Goal: Task Accomplishment & Management: Use online tool/utility

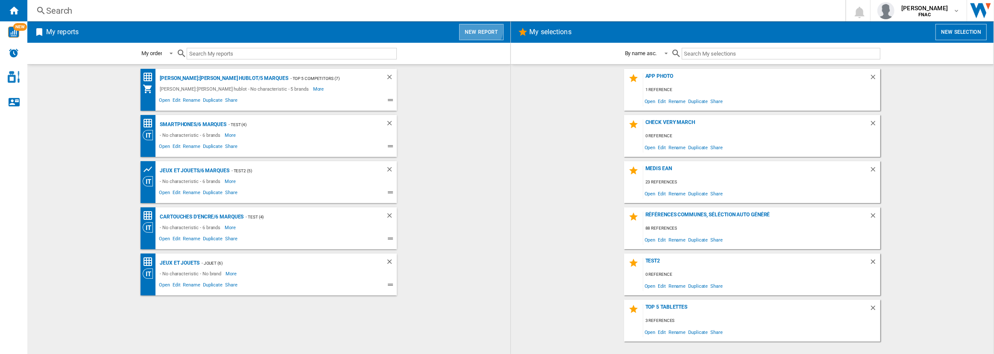
click at [477, 27] on button "New report" at bounding box center [481, 32] width 44 height 16
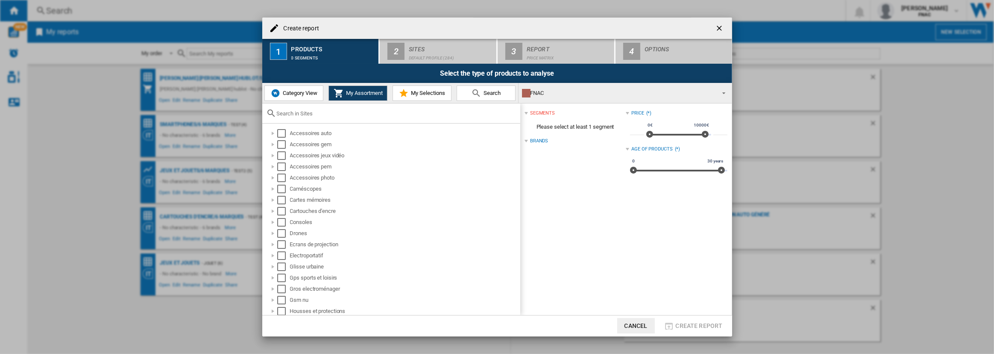
click at [304, 96] on span "Category View" at bounding box center [299, 93] width 37 height 6
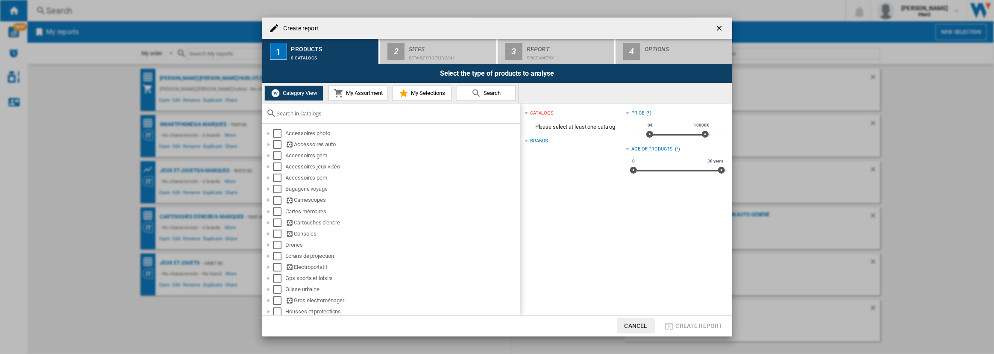
click at [312, 119] on div at bounding box center [391, 113] width 258 height 20
click at [312, 114] on input "text" at bounding box center [396, 113] width 239 height 6
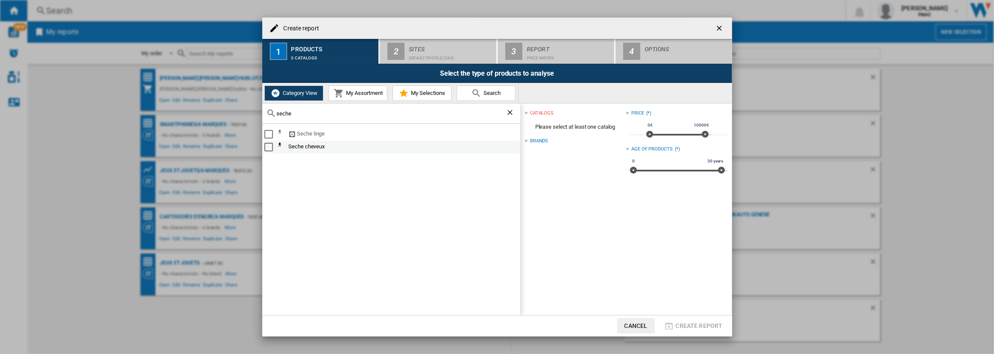
type input "seche"
click at [271, 147] on div "Select" at bounding box center [269, 147] width 9 height 9
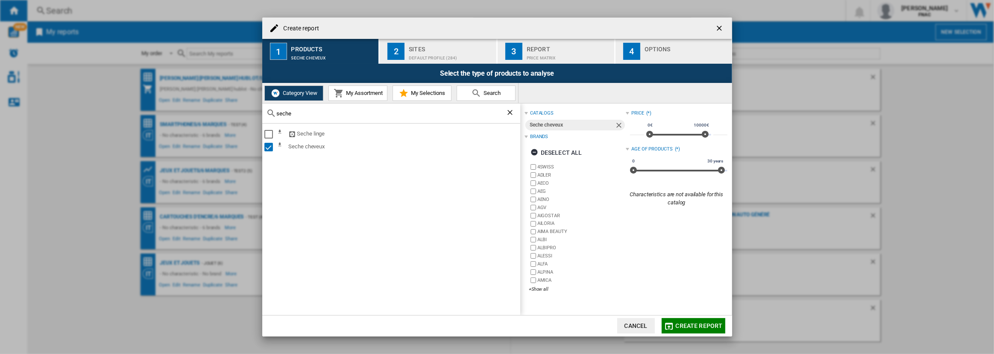
click at [421, 48] on div "Sites" at bounding box center [451, 46] width 84 height 9
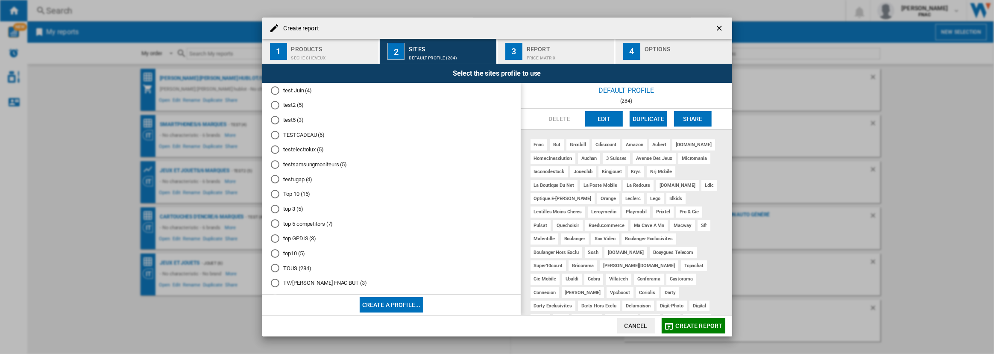
scroll to position [301, 0]
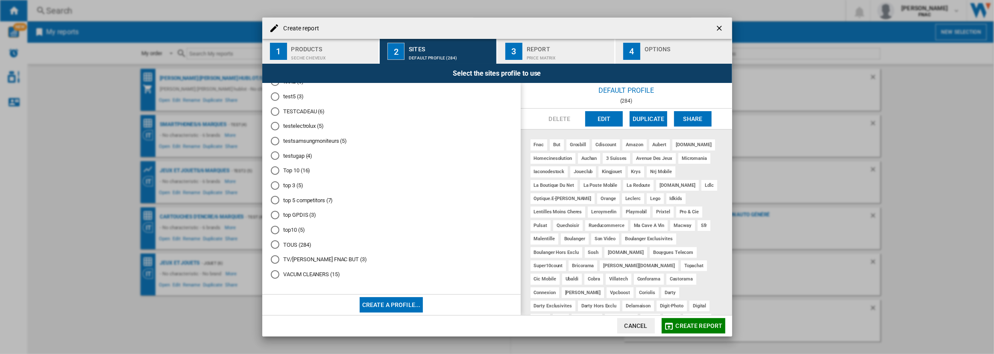
click at [292, 226] on md-radio-button "top10 (5)" at bounding box center [391, 230] width 241 height 8
click at [293, 183] on md-radio-button "top 3 (5)" at bounding box center [391, 185] width 241 height 8
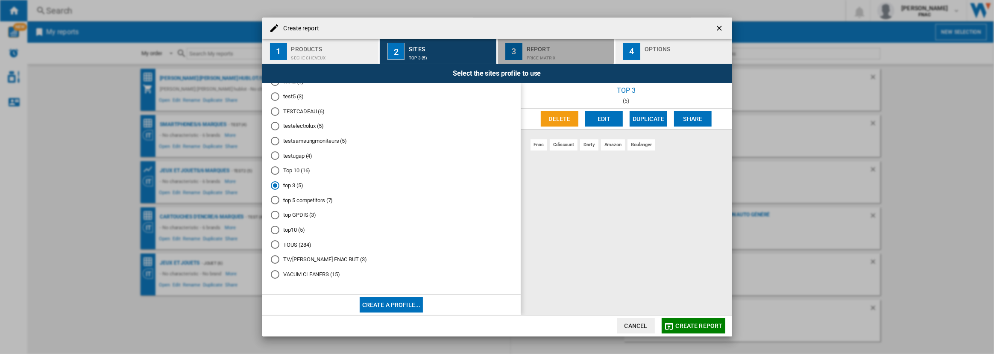
click at [562, 51] on div "Report" at bounding box center [569, 46] width 84 height 9
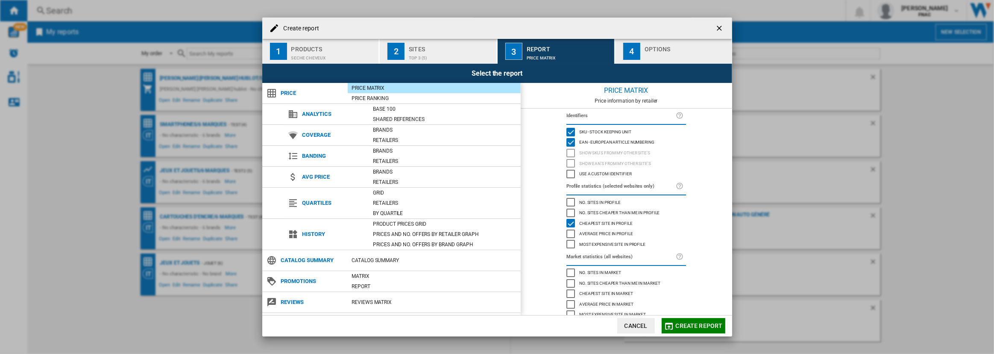
click at [668, 53] on div "button" at bounding box center [687, 55] width 84 height 9
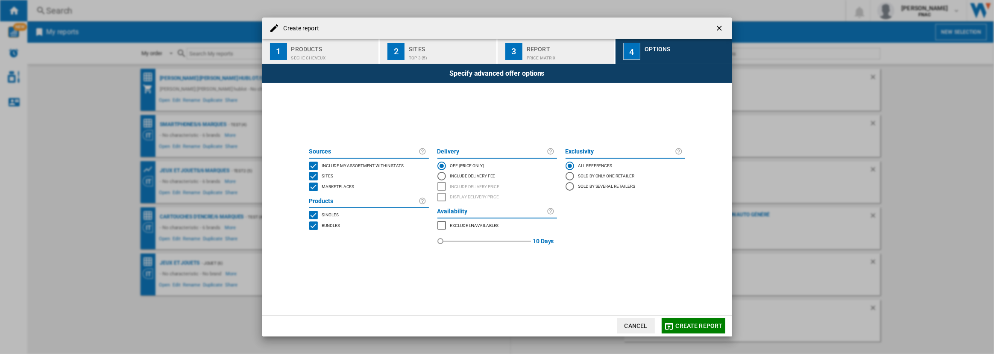
click at [346, 167] on span "Include my assortment within stats" at bounding box center [363, 165] width 82 height 6
click at [342, 183] on span "Marketplaces" at bounding box center [338, 186] width 32 height 6
click at [335, 222] on span "Bundles" at bounding box center [331, 225] width 18 height 6
click at [697, 325] on span "Create report" at bounding box center [699, 325] width 47 height 7
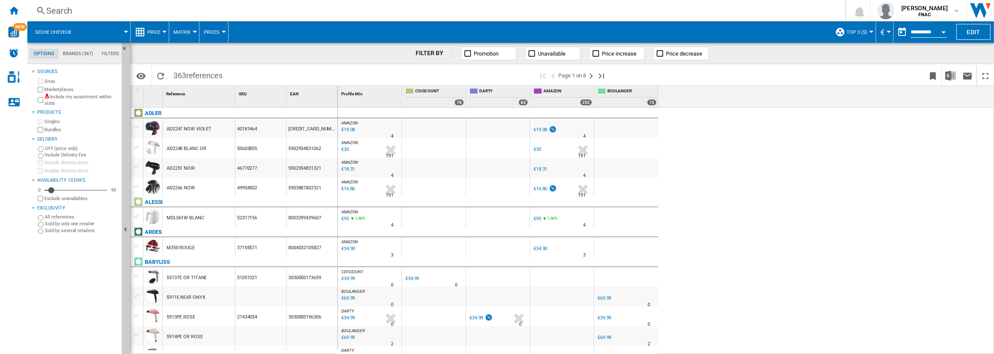
click at [939, 30] on button "Open calendar" at bounding box center [943, 30] width 15 height 15
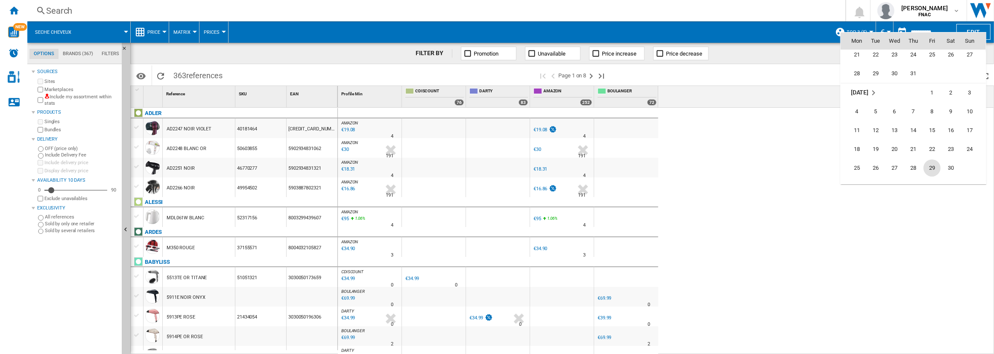
scroll to position [2950, 0]
click at [949, 131] on span "30" at bounding box center [951, 129] width 17 height 17
type input "**********"
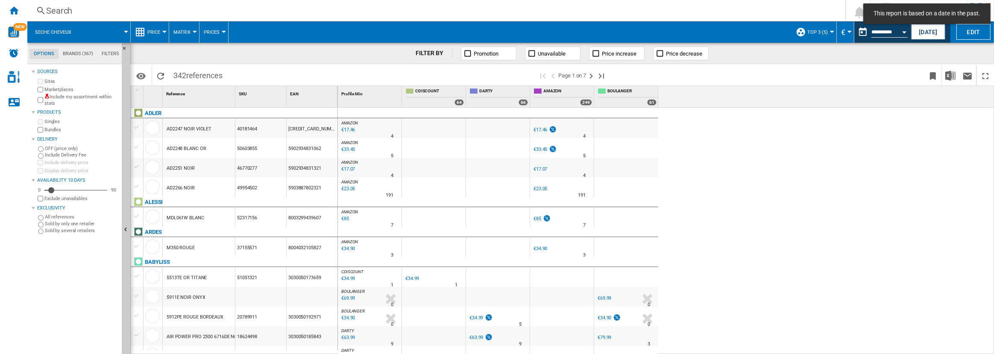
click at [150, 30] on span "Price" at bounding box center [153, 32] width 13 height 6
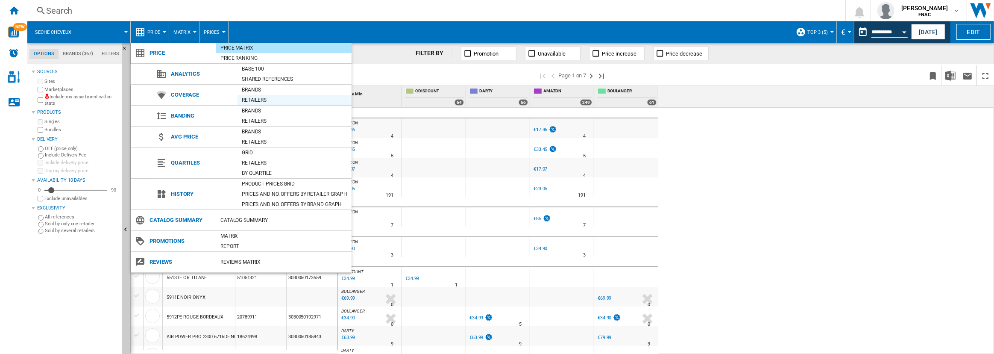
click at [262, 96] on div "Retailers" at bounding box center [295, 100] width 114 height 9
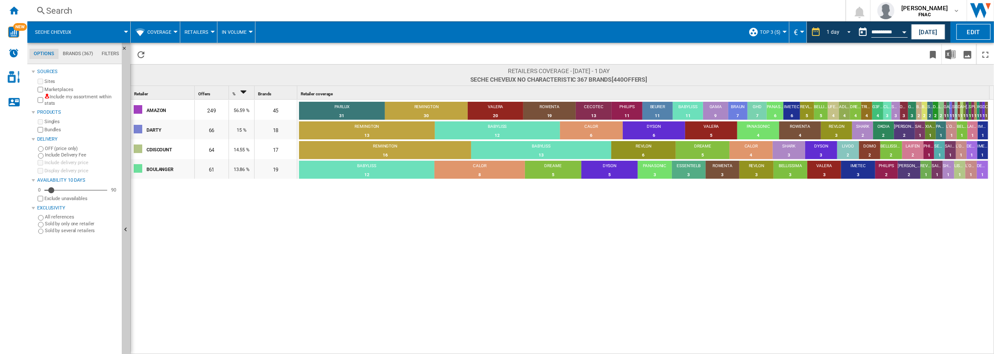
click at [850, 33] on span "REPORTS.WIZARD.STEPS.REPORT.STEPS.REPORT_OPTIONS.PERIOD: 1 day" at bounding box center [847, 31] width 10 height 8
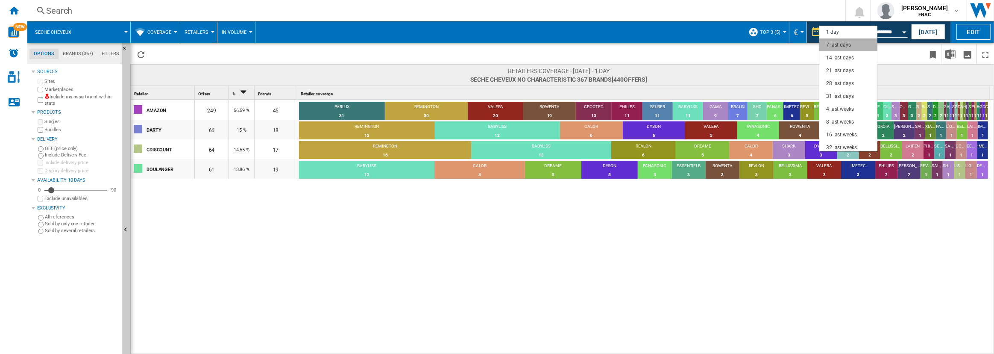
click at [850, 43] on md-option "7 last days" at bounding box center [849, 44] width 58 height 13
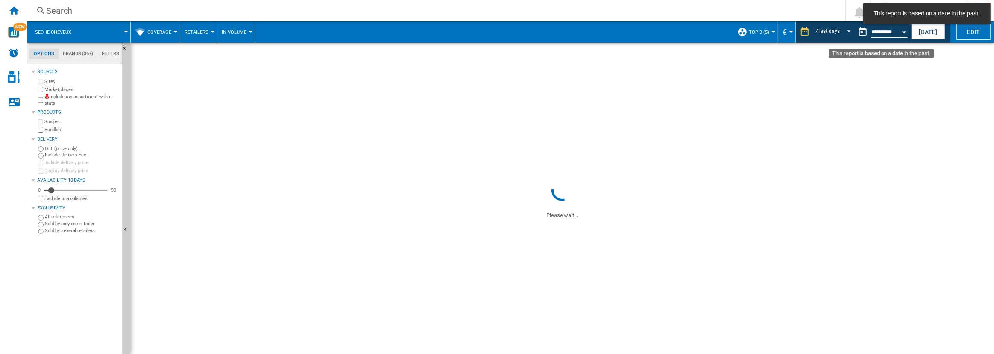
click at [900, 32] on button "Open calendar" at bounding box center [904, 30] width 15 height 15
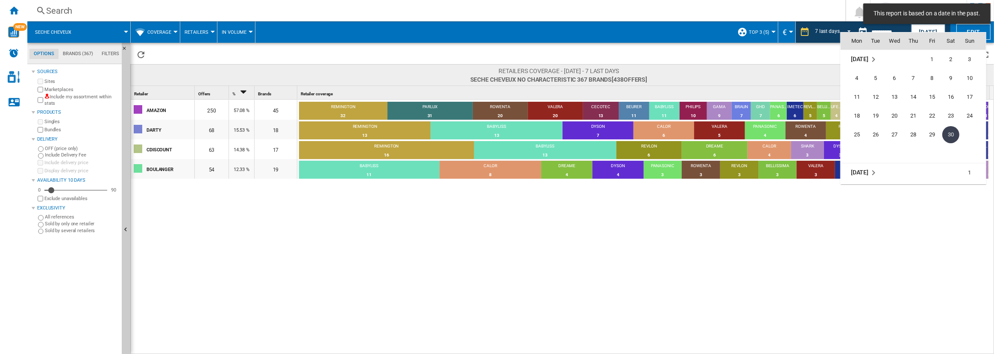
scroll to position [2983, 0]
click at [858, 152] on span "2" at bounding box center [857, 152] width 17 height 17
type input "**********"
